Goal: Check status: Check status

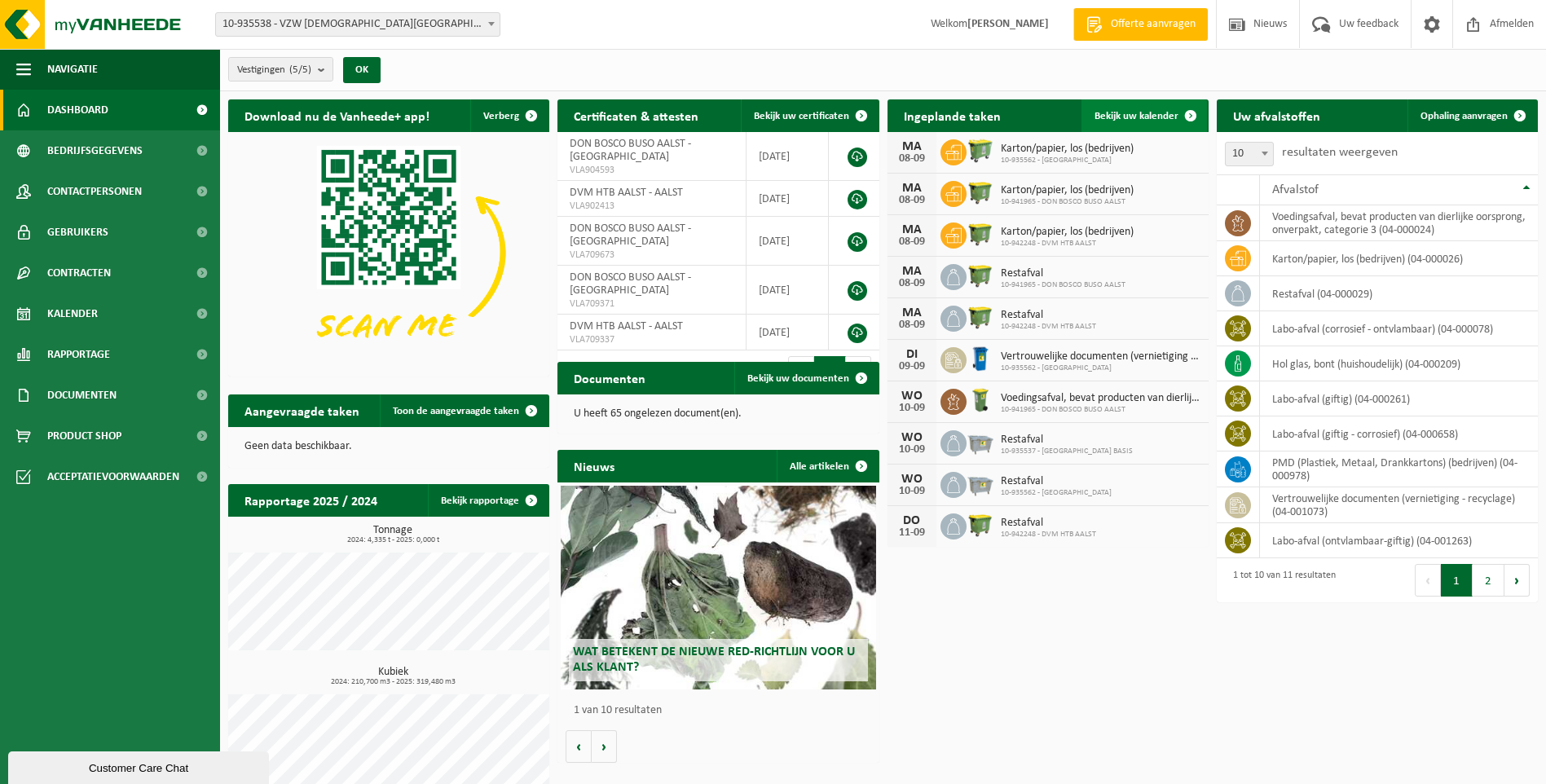
click at [1145, 112] on span "Bekijk uw kalender" at bounding box center [1136, 116] width 84 height 11
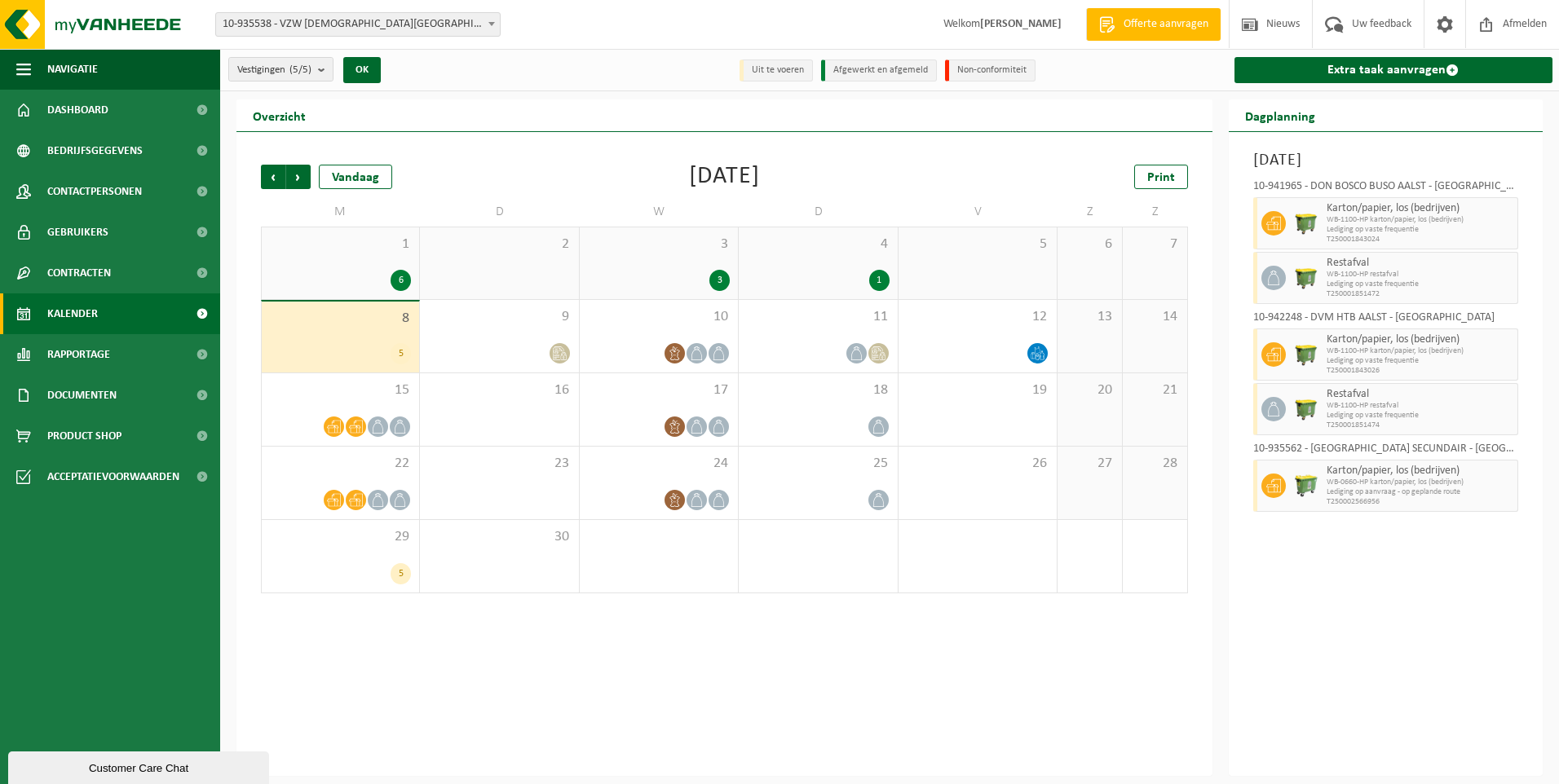
click at [972, 271] on div "5" at bounding box center [977, 263] width 158 height 72
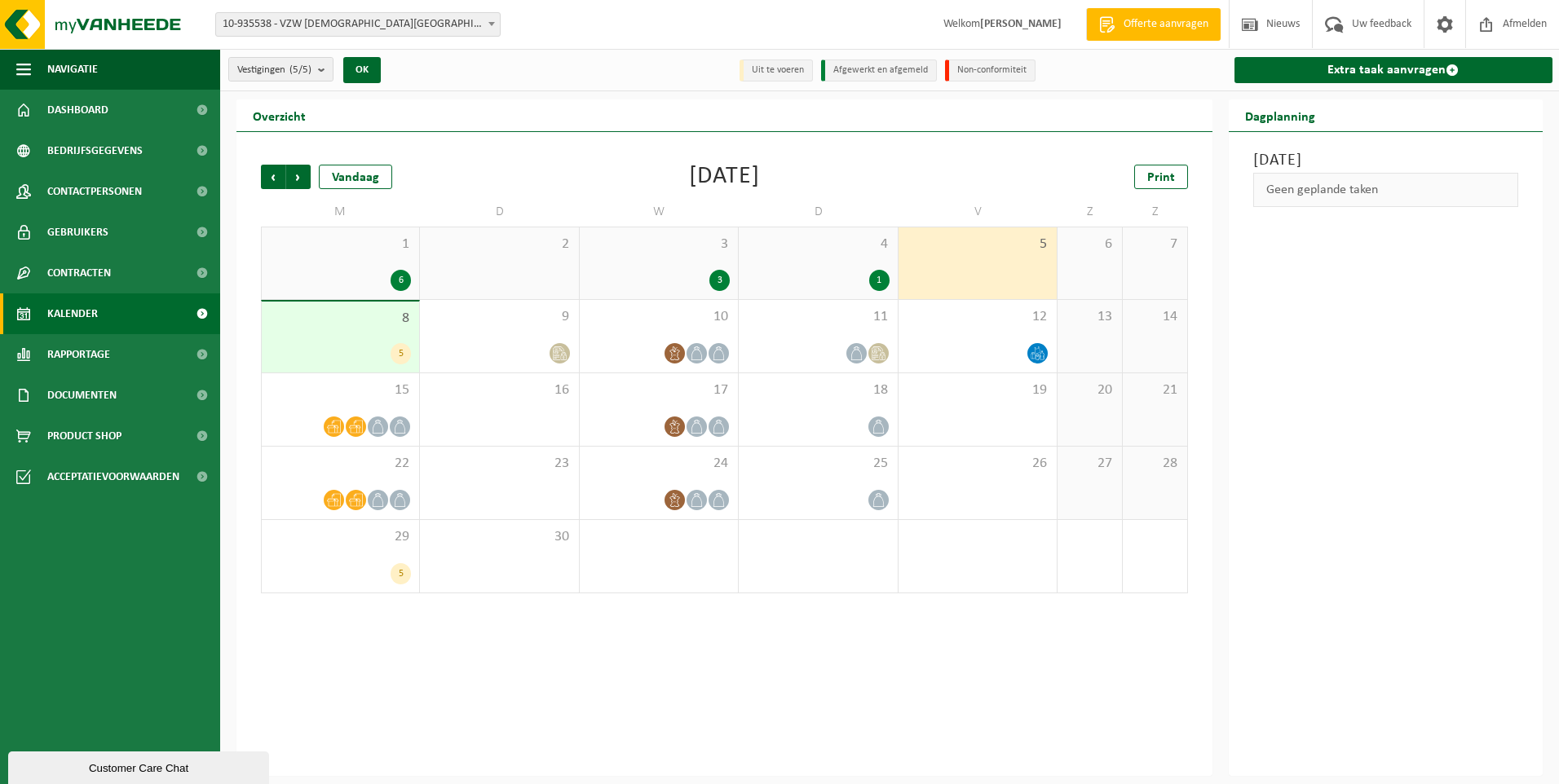
click at [374, 333] on div "8 5" at bounding box center [340, 336] width 157 height 71
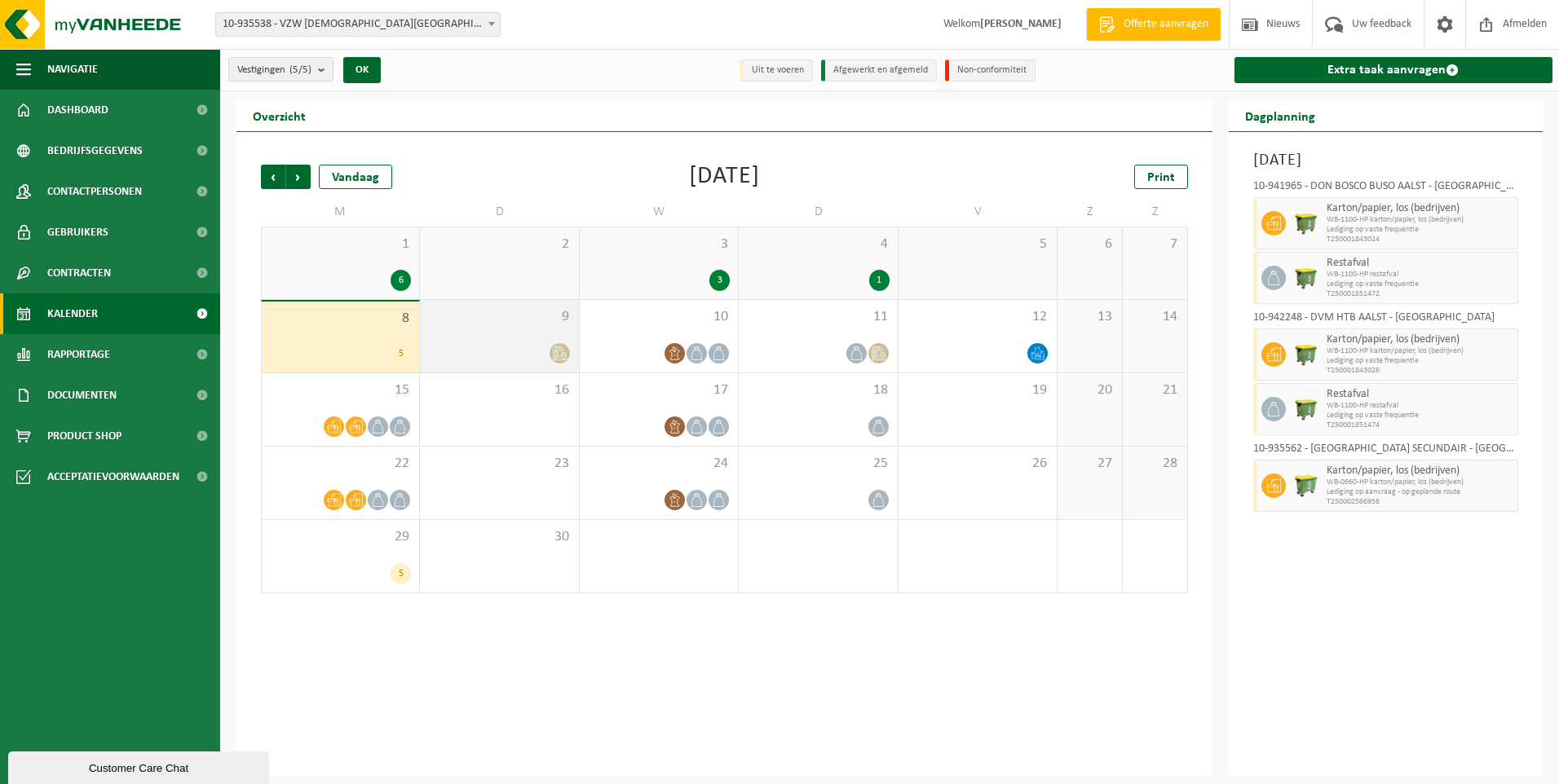
click at [477, 333] on div "9" at bounding box center [499, 336] width 158 height 73
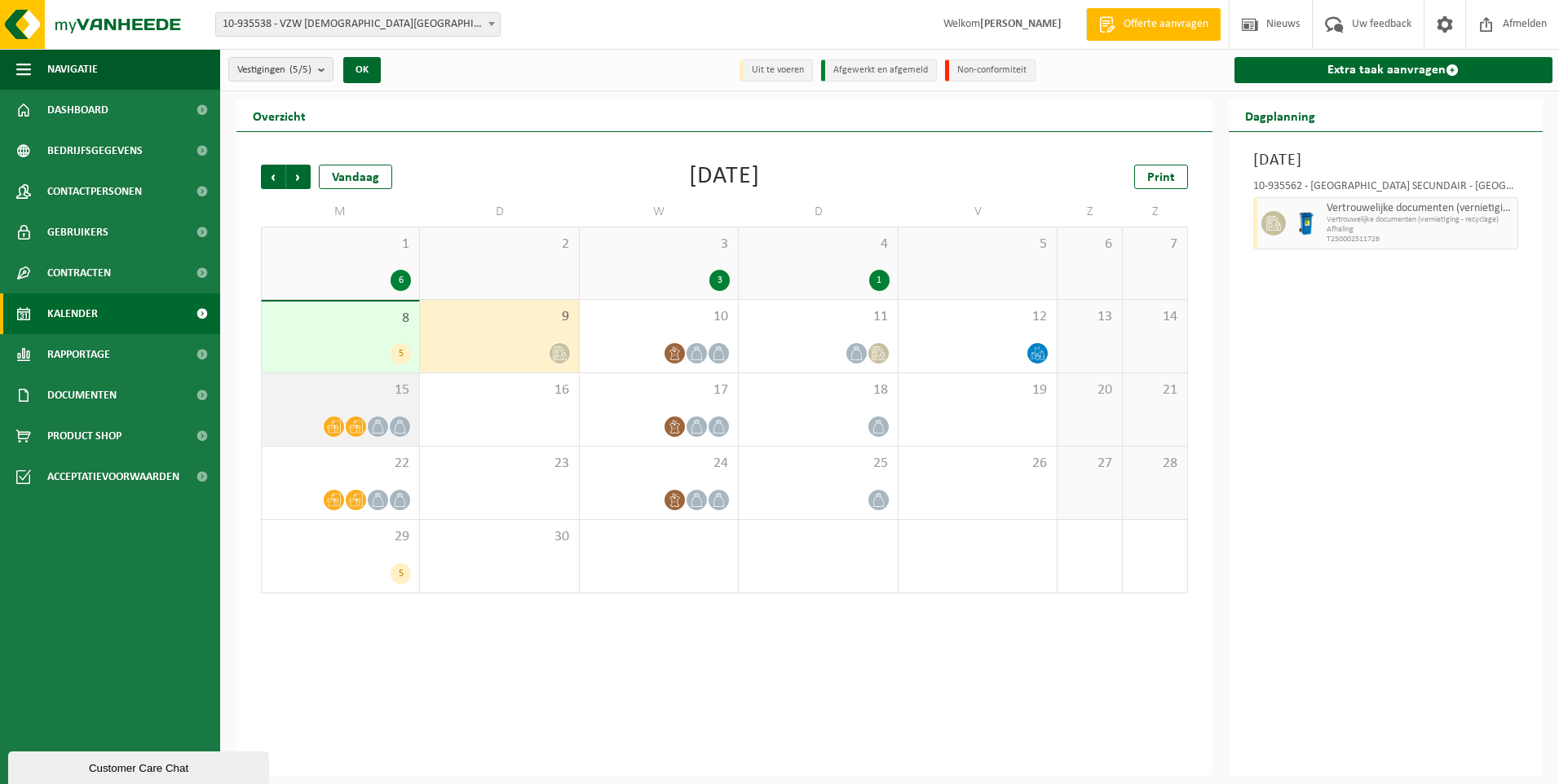
click at [310, 412] on div "15" at bounding box center [340, 409] width 157 height 73
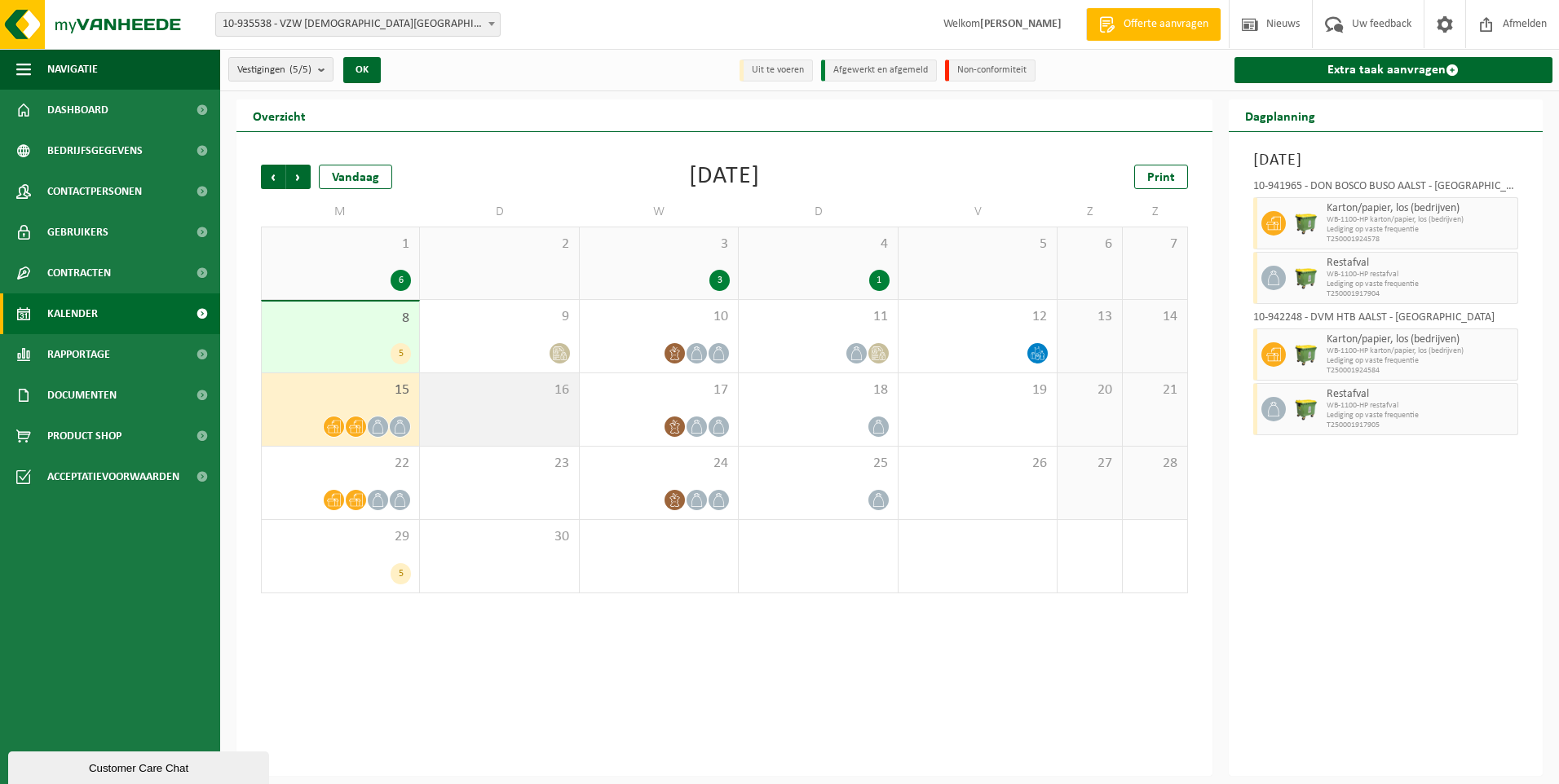
click at [478, 395] on span "16" at bounding box center [499, 391] width 142 height 17
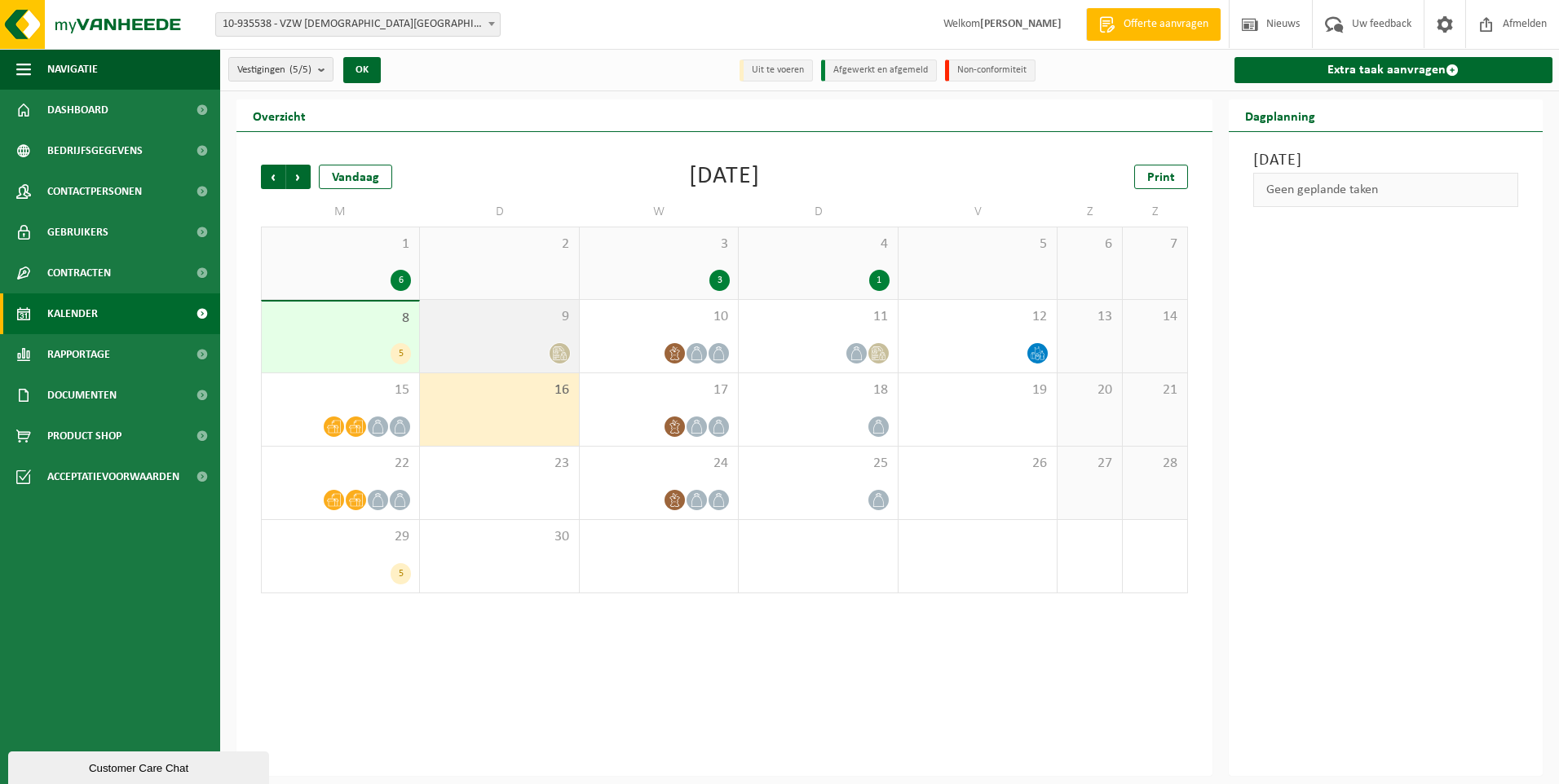
click at [505, 323] on span "9" at bounding box center [499, 317] width 142 height 17
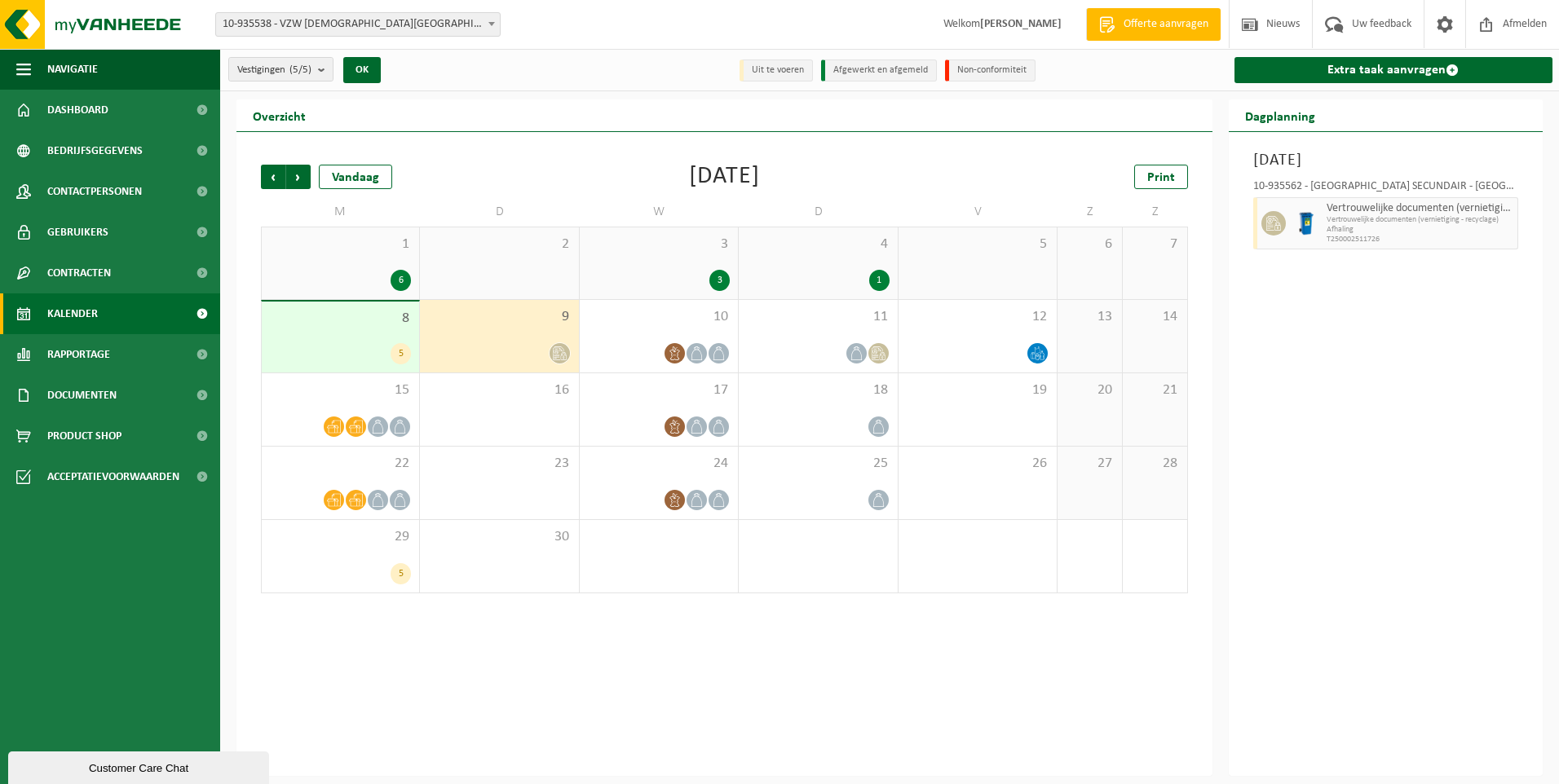
click at [1435, 399] on div "Dinsdag 9 september 2025 10-935562 - SINT-JOZEFSCHOOL MERE SECUNDAIR - ERPE-MER…" at bounding box center [1386, 454] width 315 height 644
